Goal: Navigation & Orientation: Find specific page/section

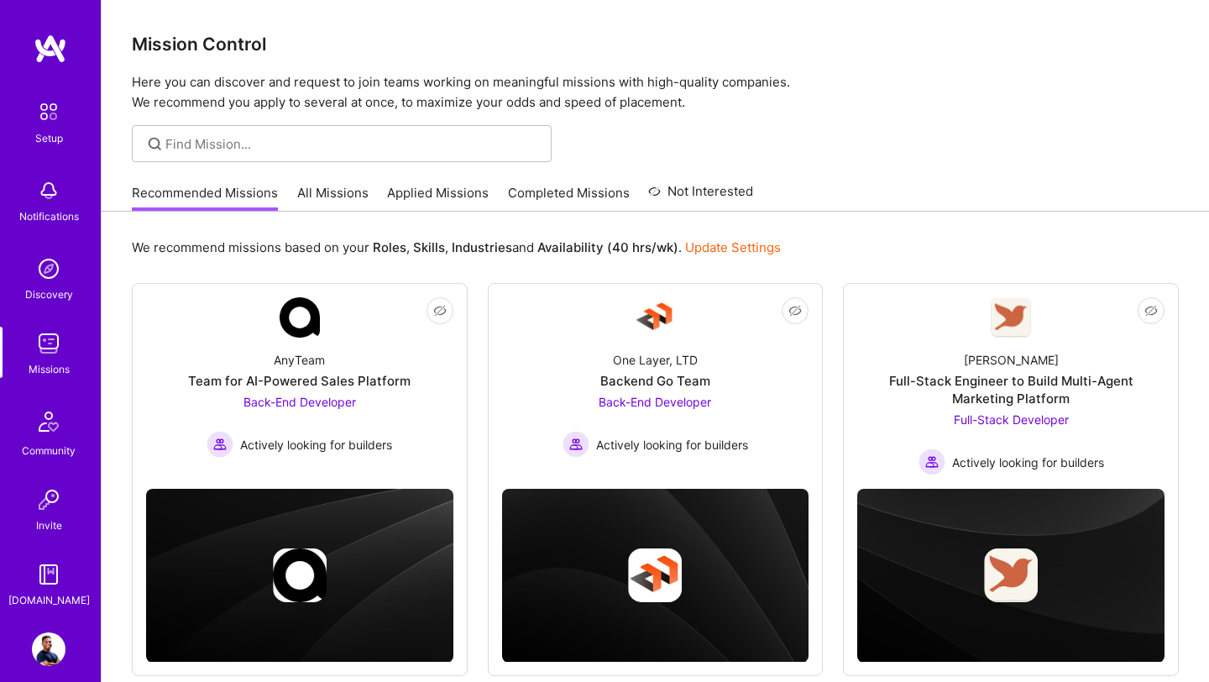
scroll to position [526, 0]
click at [44, 191] on img at bounding box center [49, 191] width 34 height 34
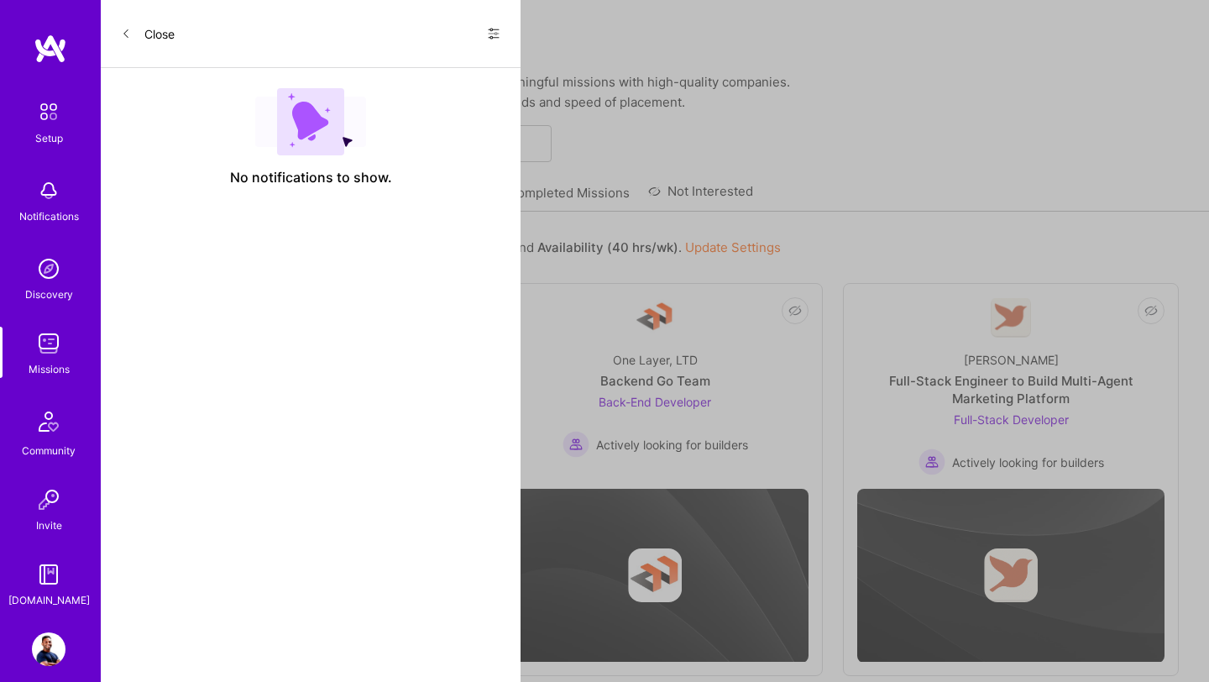
click at [298, 131] on img at bounding box center [310, 121] width 111 height 67
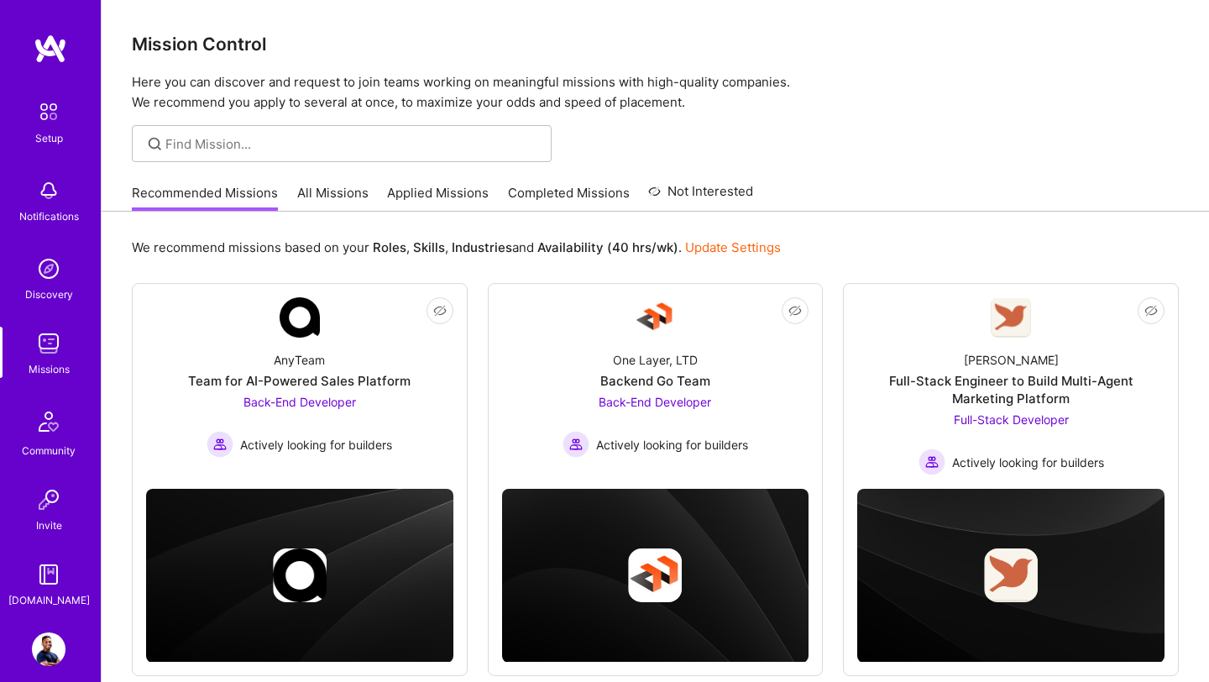
click at [65, 53] on img at bounding box center [51, 49] width 34 height 30
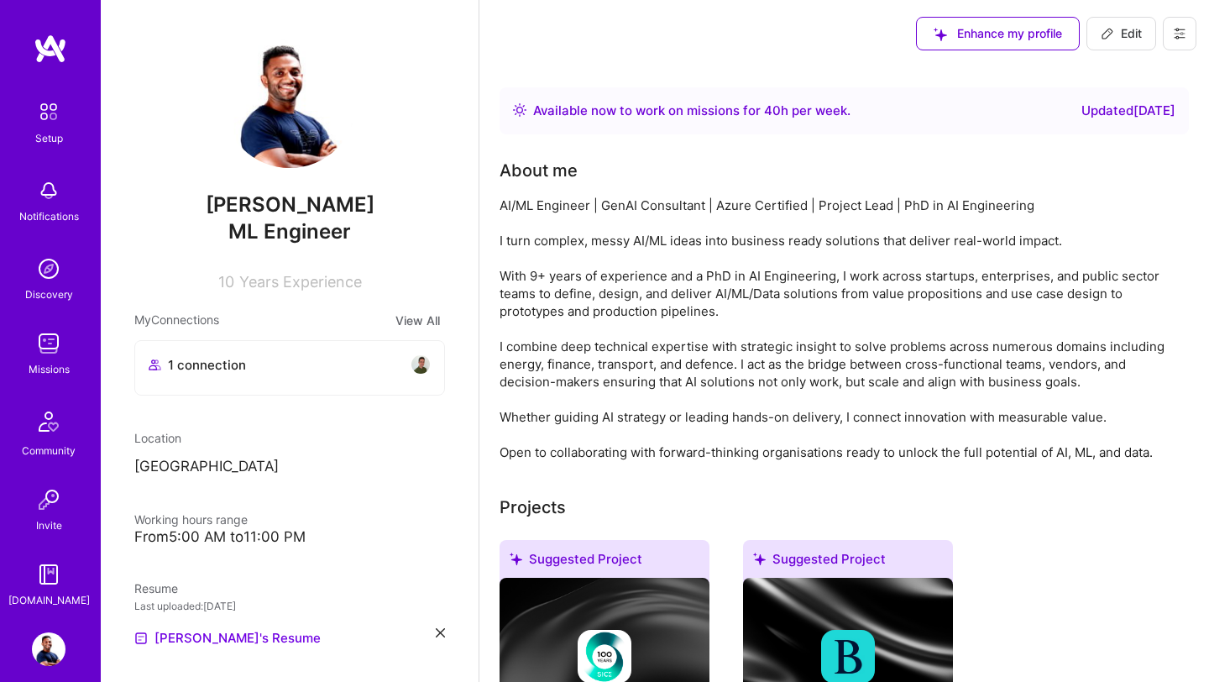
scroll to position [615, 0]
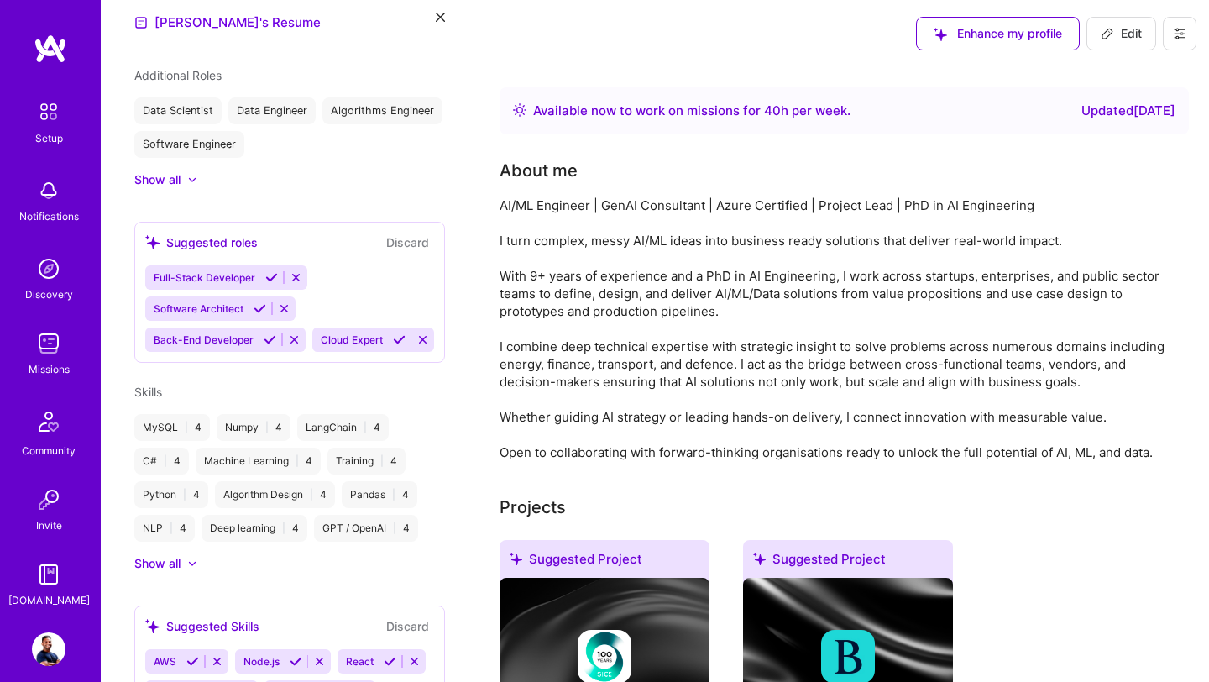
click at [37, 38] on img at bounding box center [51, 49] width 34 height 30
